Goal: Task Accomplishment & Management: Use online tool/utility

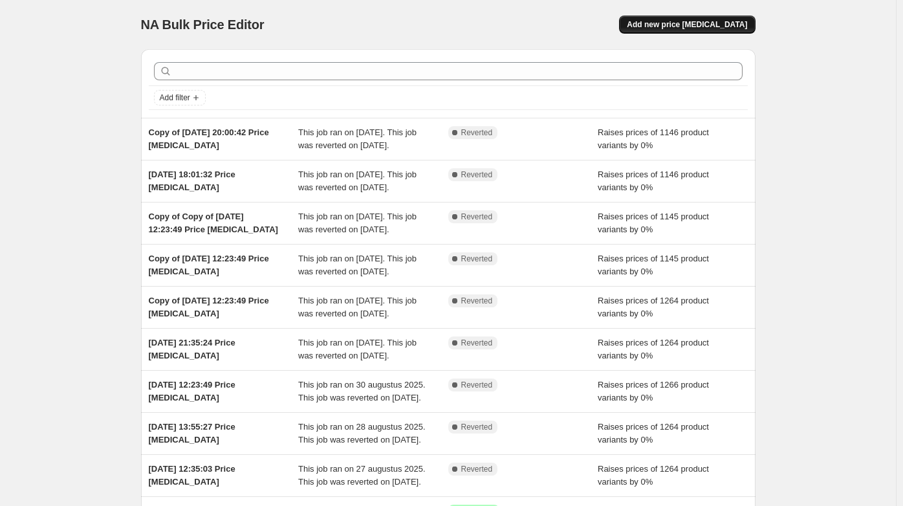
click at [715, 30] on button "Add new price change job" at bounding box center [687, 25] width 136 height 18
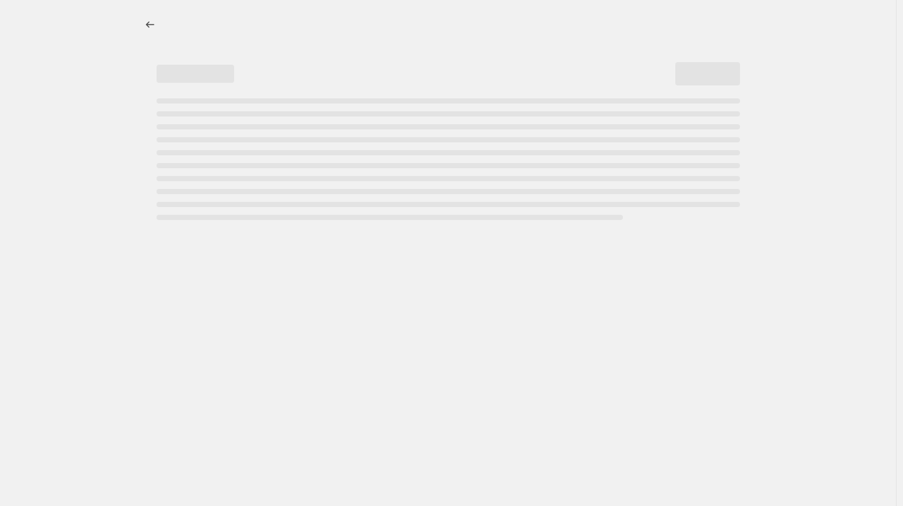
select select "percentage"
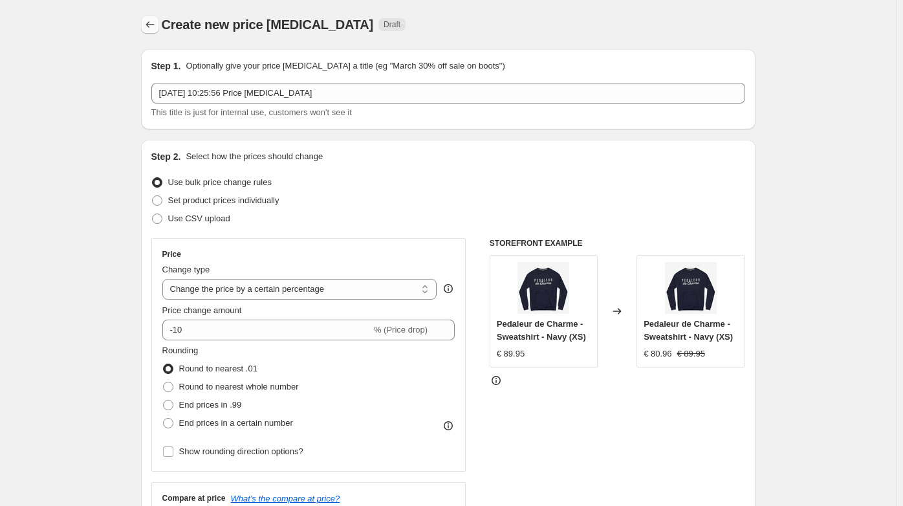
click at [149, 25] on icon "Price change jobs" at bounding box center [150, 24] width 13 height 13
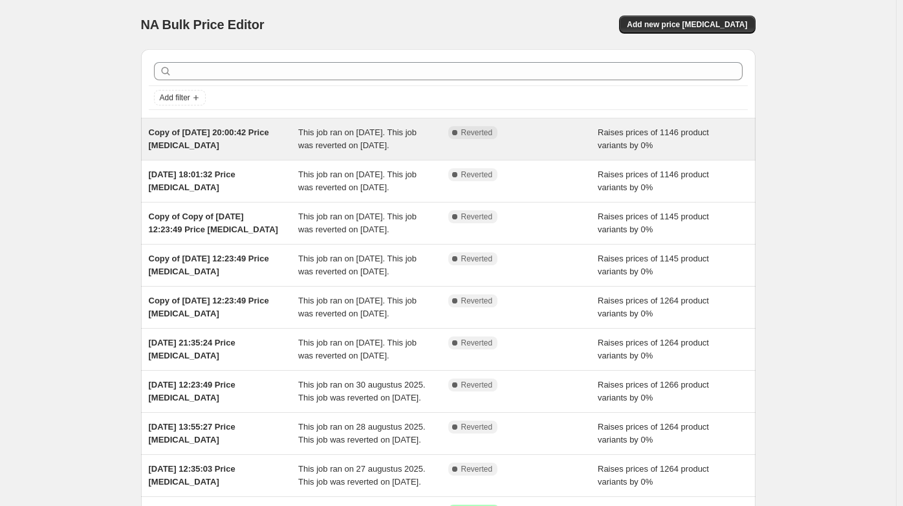
click at [336, 149] on span "This job ran on 22 september 2025. This job was reverted on 22 september 2025." at bounding box center [357, 138] width 118 height 23
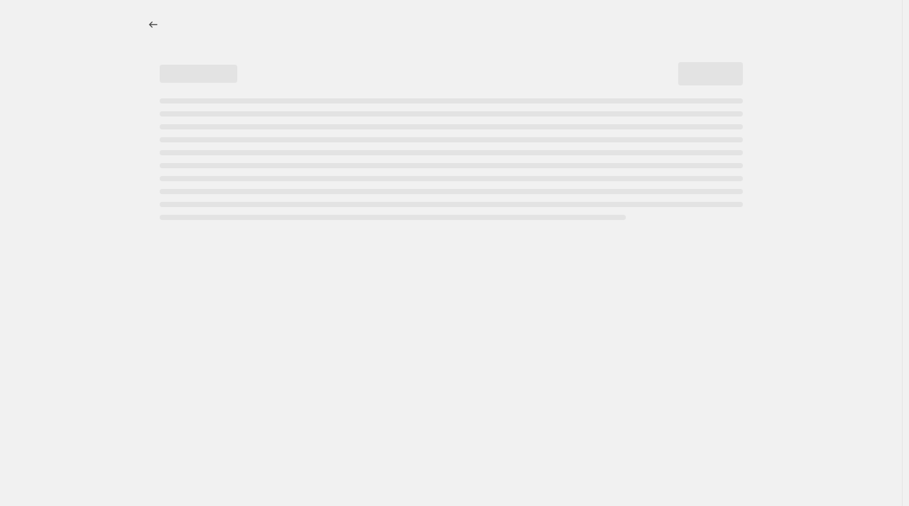
select select "percentage"
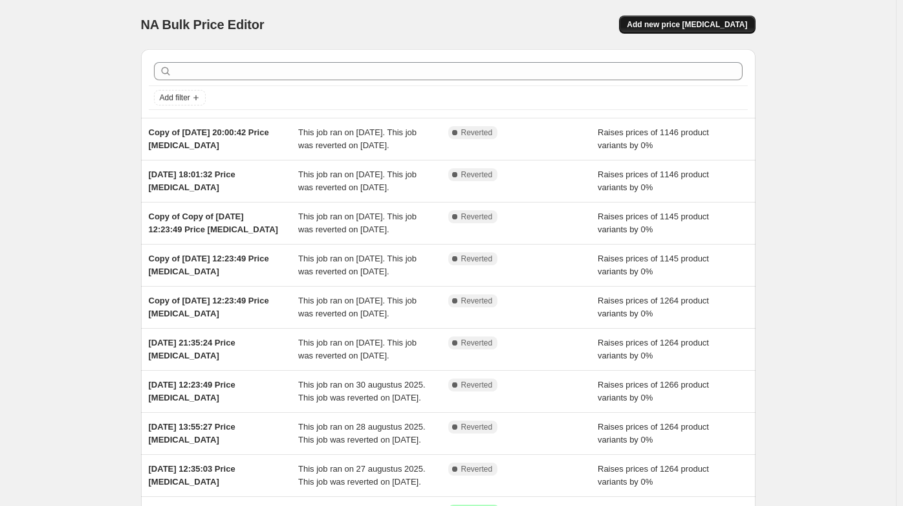
click at [684, 28] on span "Add new price change job" at bounding box center [687, 24] width 120 height 10
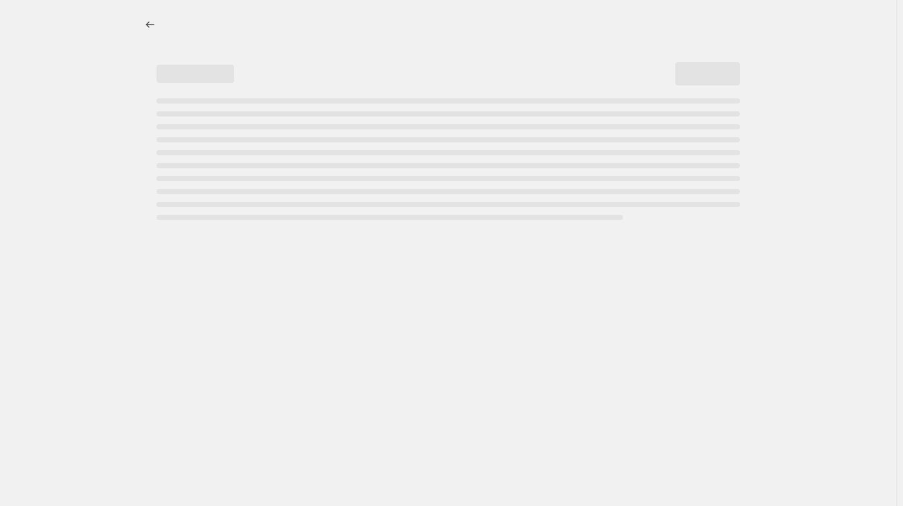
select select "percentage"
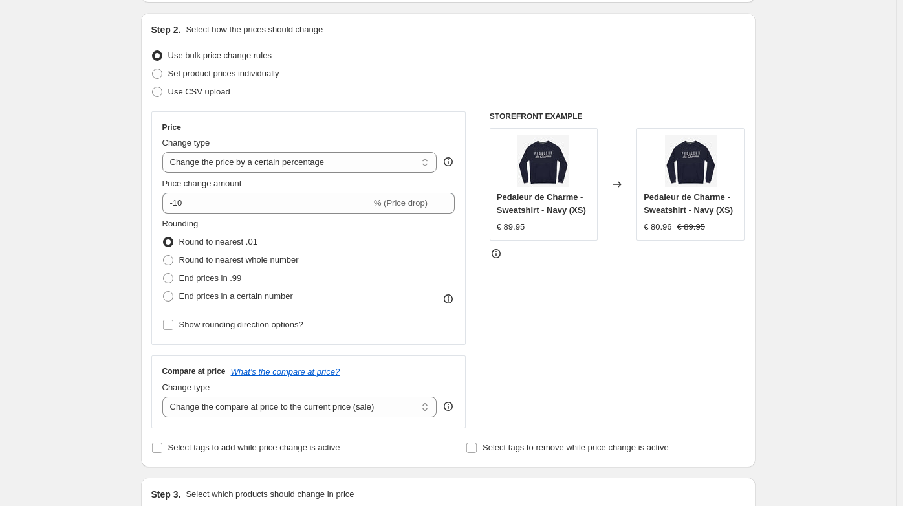
scroll to position [127, 0]
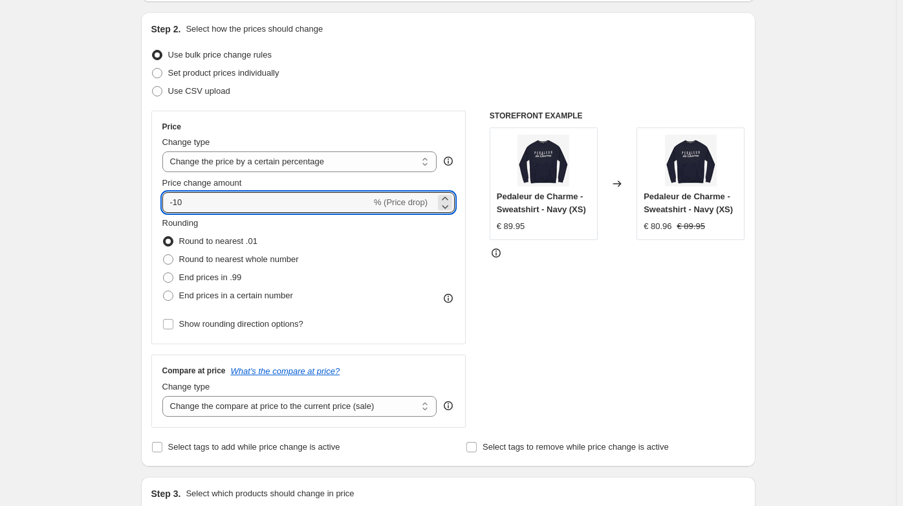
drag, startPoint x: 188, startPoint y: 206, endPoint x: 154, endPoint y: 204, distance: 33.7
click at [154, 204] on div "Price Change type Change the price to a certain amount Change the price by a ce…" at bounding box center [308, 228] width 315 height 234
type input "0"
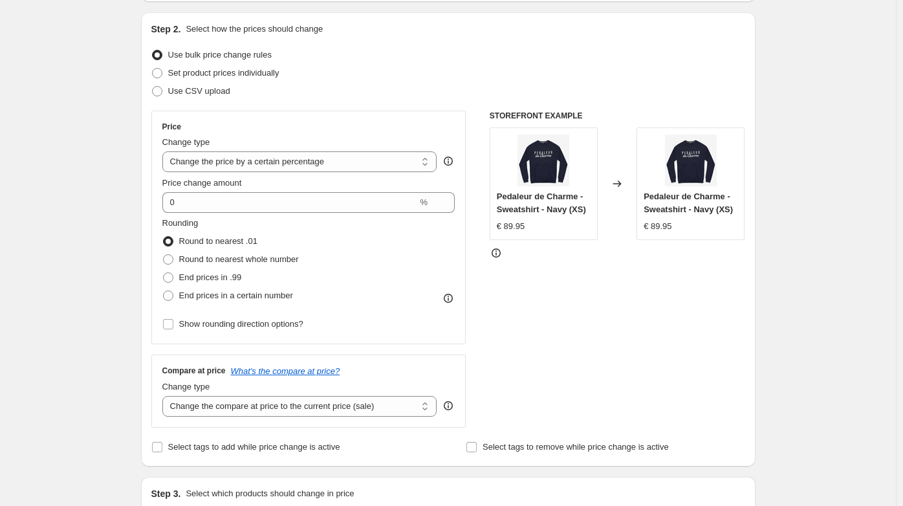
click at [184, 295] on span "End prices in a certain number" at bounding box center [236, 295] width 114 height 10
click at [164, 291] on input "End prices in a certain number" at bounding box center [163, 290] width 1 height 1
radio input "true"
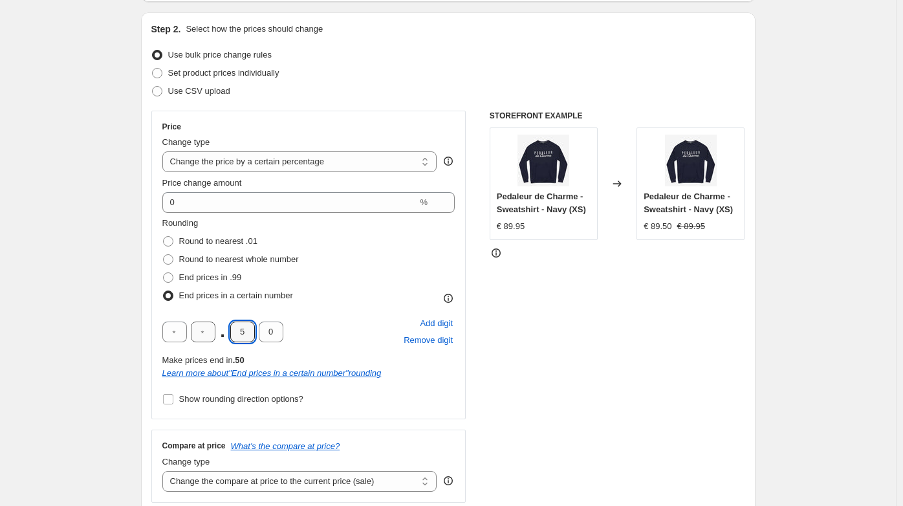
drag, startPoint x: 252, startPoint y: 334, endPoint x: 215, endPoint y: 333, distance: 36.9
click at [215, 333] on div ". 5 0" at bounding box center [222, 331] width 121 height 21
type input "0"
click at [618, 353] on div "STOREFRONT EXAMPLE Pedaleur de Charme - Sweatshirt - Navy (XS) € 89.95 Changed …" at bounding box center [618, 307] width 256 height 392
click at [240, 400] on span "Show rounding direction options?" at bounding box center [241, 399] width 124 height 10
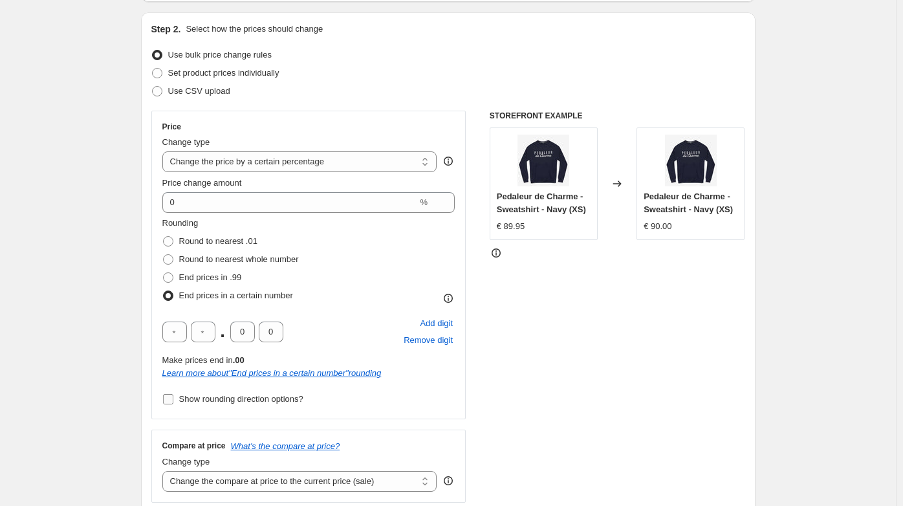
click at [173, 400] on input "Show rounding direction options?" at bounding box center [168, 399] width 10 height 10
checkbox input "true"
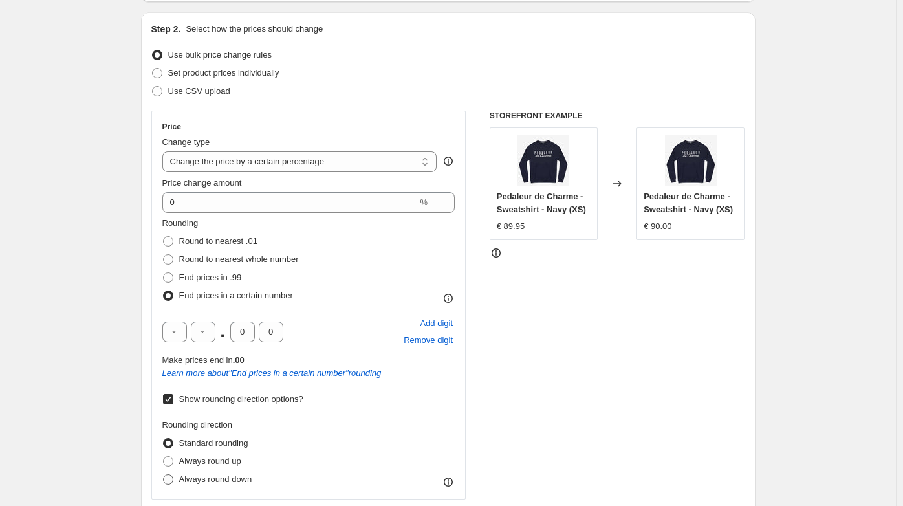
click at [196, 481] on span "Always round down" at bounding box center [215, 479] width 73 height 10
click at [164, 475] on input "Always round down" at bounding box center [163, 474] width 1 height 1
radio input "true"
click at [671, 396] on div "STOREFRONT EXAMPLE Pedaleur de Charme - Sweatshirt - Navy (XS) € 89.95 Changed …" at bounding box center [618, 347] width 256 height 472
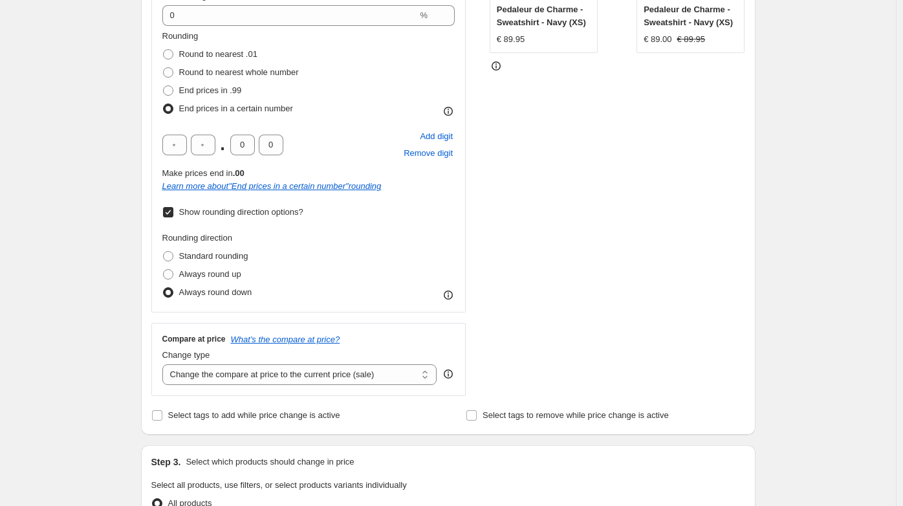
scroll to position [317, 0]
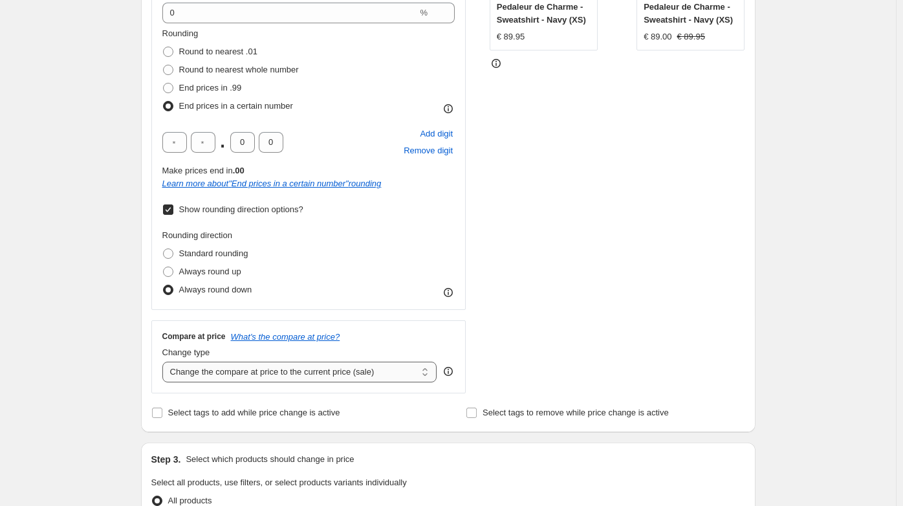
click at [296, 369] on select "Change the compare at price to the current price (sale) Change the compare at p…" at bounding box center [299, 372] width 275 height 21
select select "percentage"
click at [165, 362] on select "Change the compare at price to the current price (sale) Change the compare at p…" at bounding box center [299, 372] width 275 height 21
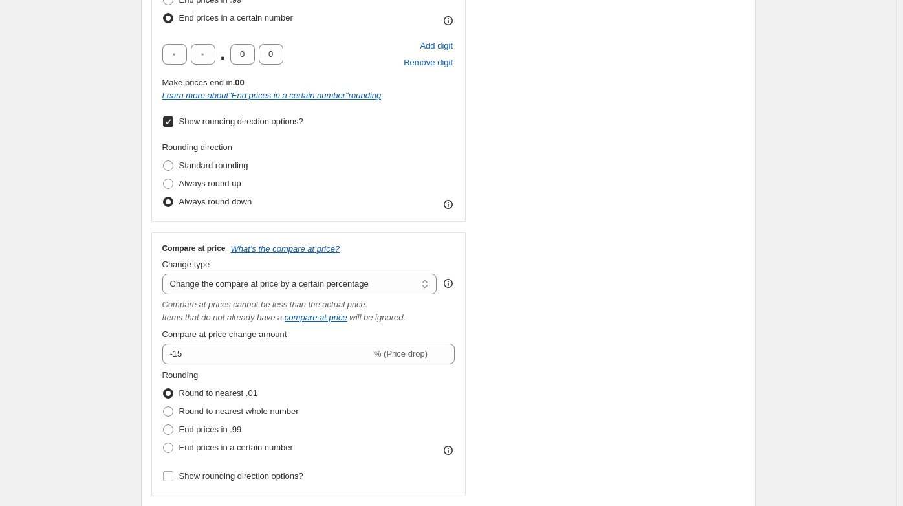
scroll to position [409, 0]
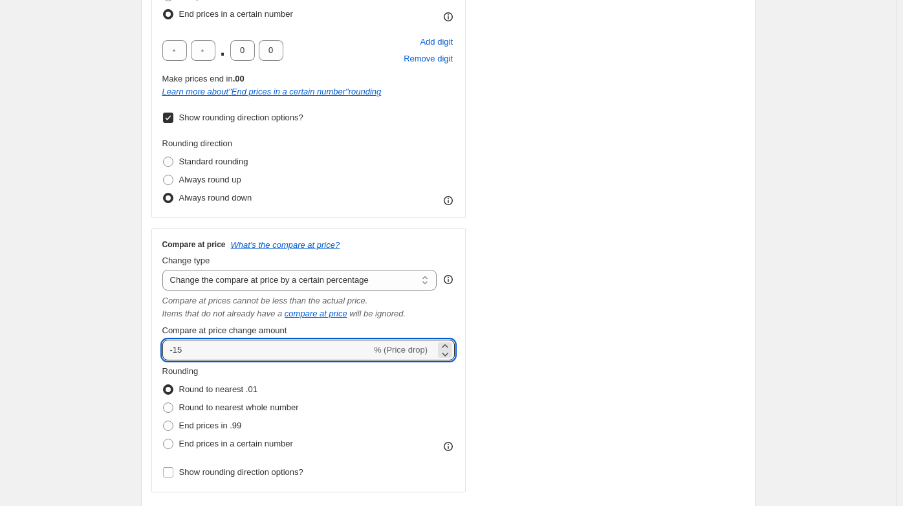
drag, startPoint x: 202, startPoint y: 353, endPoint x: 123, endPoint y: 345, distance: 79.3
click at [123, 345] on div "Create new price change job. This page is ready Create new price change job Dra…" at bounding box center [448, 410] width 896 height 1639
type input "0"
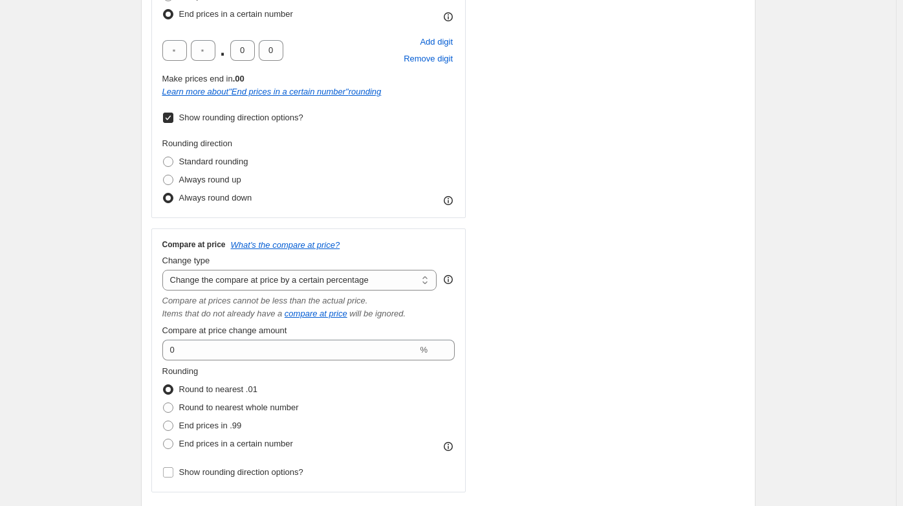
click at [124, 322] on div "Create new price change job. This page is ready Create new price change job Dra…" at bounding box center [448, 410] width 896 height 1639
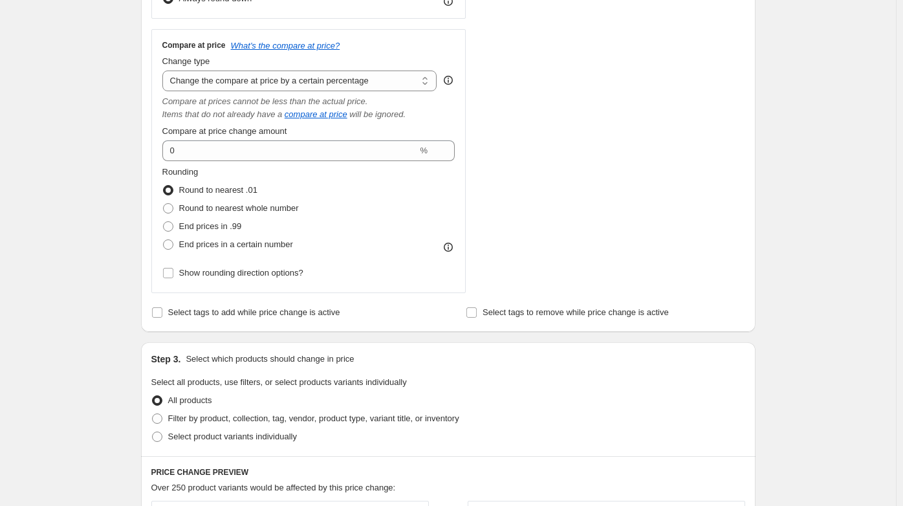
scroll to position [609, 0]
click at [177, 241] on label "End prices in a certain number" at bounding box center [227, 244] width 131 height 18
click at [164, 239] on input "End prices in a certain number" at bounding box center [163, 239] width 1 height 1
radio input "true"
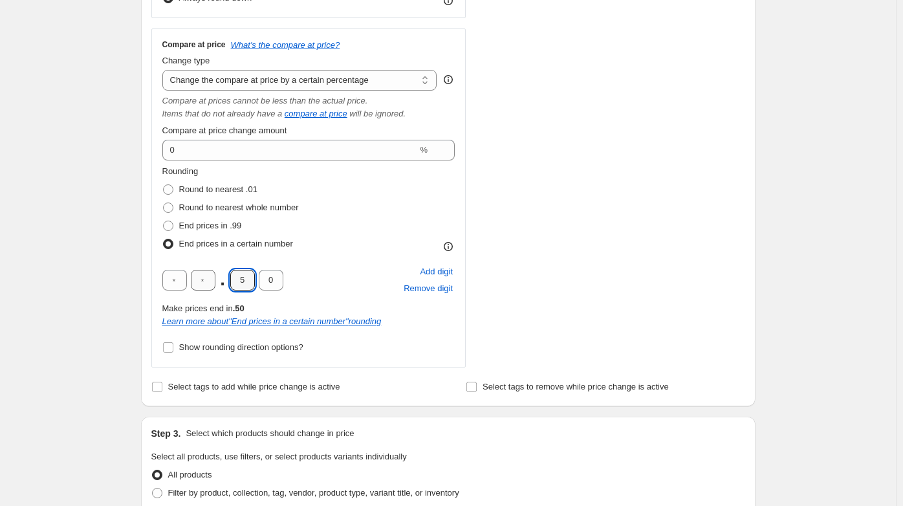
drag, startPoint x: 247, startPoint y: 280, endPoint x: 217, endPoint y: 280, distance: 29.8
click at [217, 280] on div ". 5 0" at bounding box center [222, 280] width 121 height 21
type input "0"
click at [132, 256] on div "Create new price change job. This page is ready Create new price change job Dra…" at bounding box center [448, 248] width 646 height 1714
click at [199, 353] on span "Show rounding direction options?" at bounding box center [241, 347] width 124 height 13
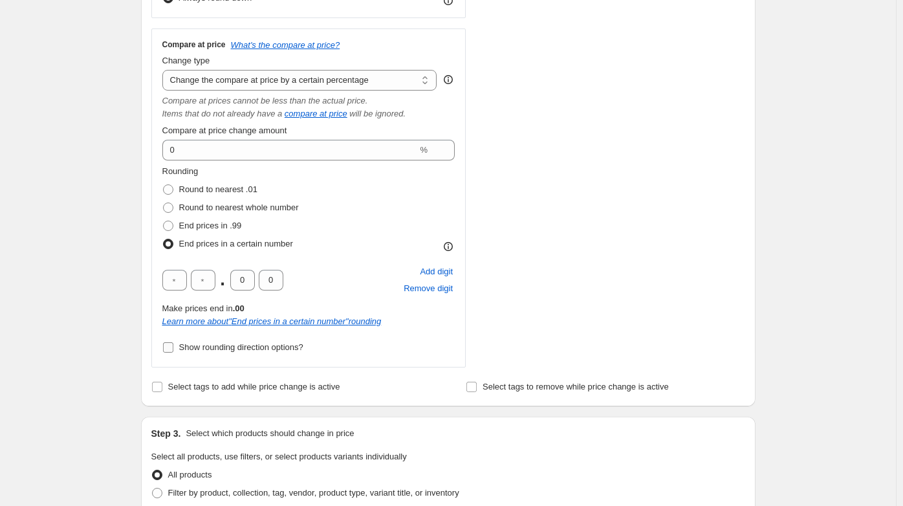
click at [173, 353] on input "Show rounding direction options?" at bounding box center [168, 347] width 10 height 10
checkbox input "true"
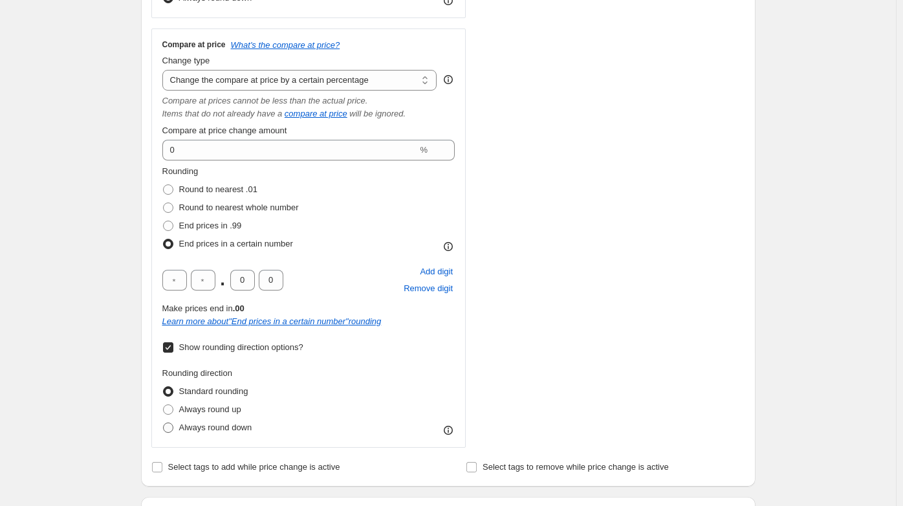
click at [211, 431] on span "Always round down" at bounding box center [215, 427] width 73 height 10
click at [164, 423] on input "Always round down" at bounding box center [163, 422] width 1 height 1
radio input "true"
click at [120, 291] on div "Create new price change job. This page is ready Create new price change job Dra…" at bounding box center [448, 288] width 896 height 1794
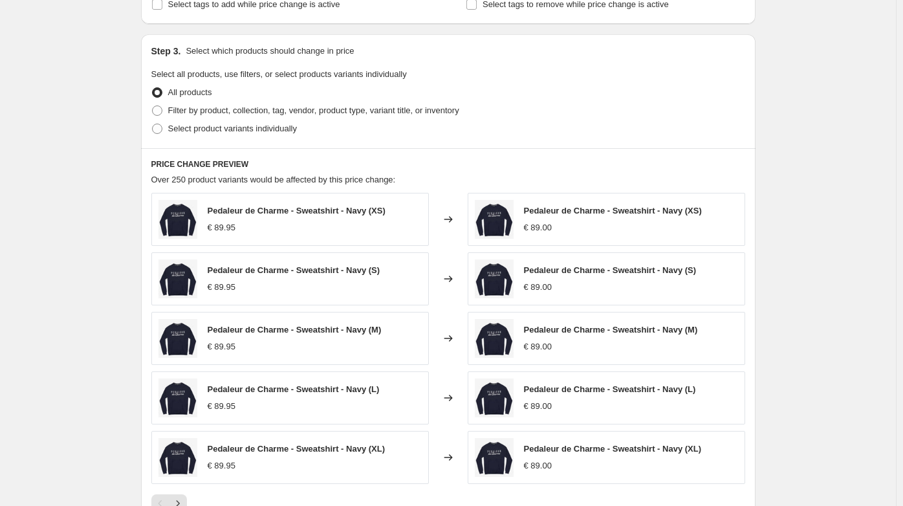
scroll to position [1285, 0]
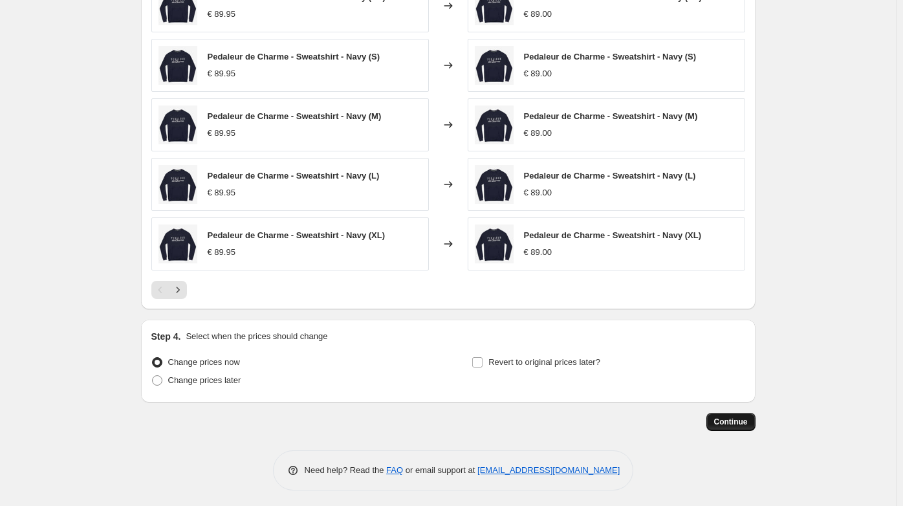
click at [735, 417] on span "Continue" at bounding box center [731, 422] width 34 height 10
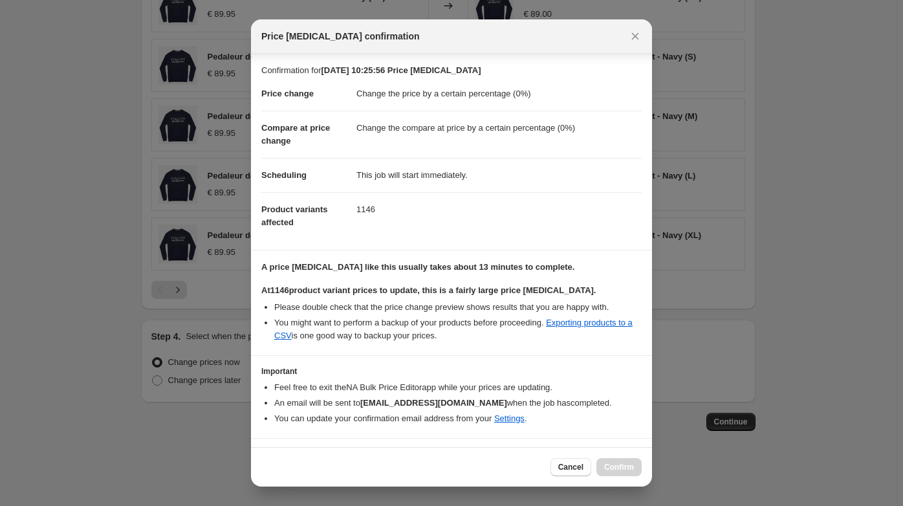
scroll to position [27, 0]
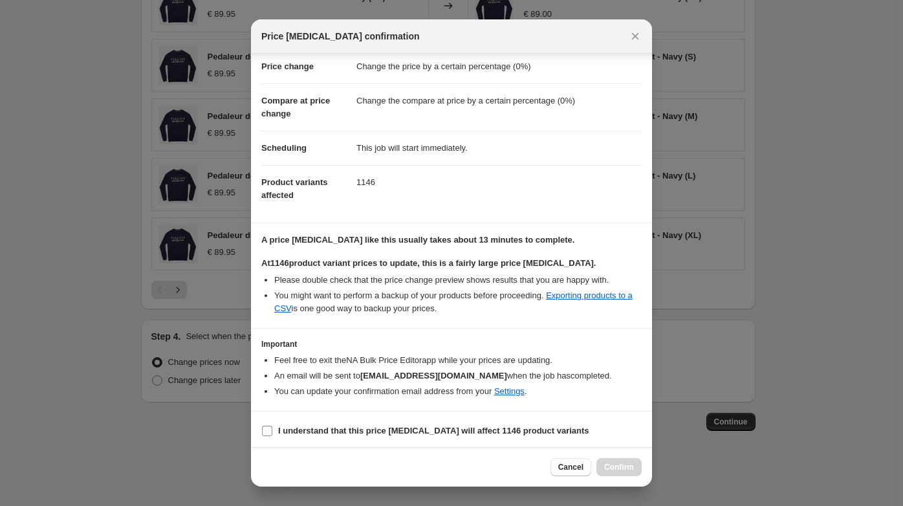
click at [351, 428] on b "I understand that this price change job will affect 1146 product variants" at bounding box center [433, 431] width 311 height 10
click at [272, 428] on input "I understand that this price change job will affect 1146 product variants" at bounding box center [267, 431] width 10 height 10
checkbox input "true"
click at [622, 462] on button "Confirm" at bounding box center [618, 467] width 45 height 18
